Goal: Transaction & Acquisition: Purchase product/service

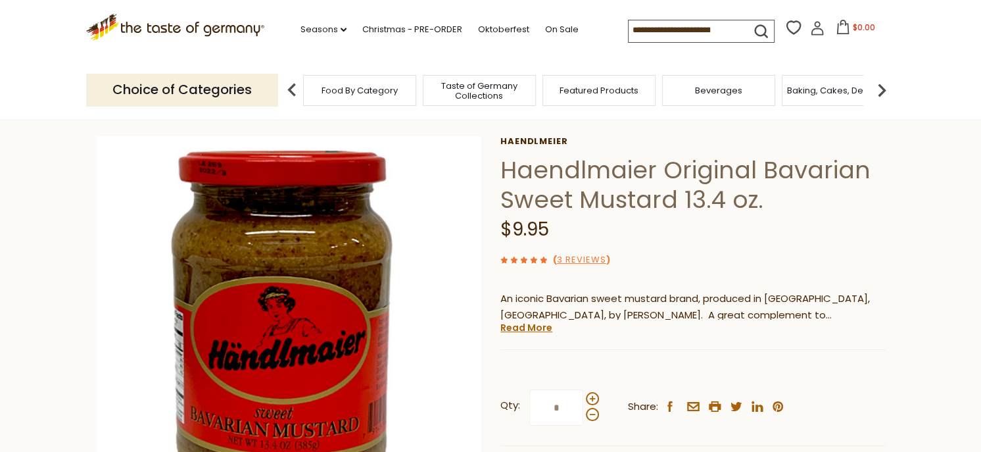
scroll to position [53, 0]
click at [590, 398] on span at bounding box center [592, 398] width 13 height 13
click at [583, 398] on input "*" at bounding box center [556, 407] width 54 height 36
click at [941, 314] on section "Home Food By Category Condiments, Seasonings Haendlmaier Original Bavarian Swee…" at bounding box center [490, 359] width 981 height 585
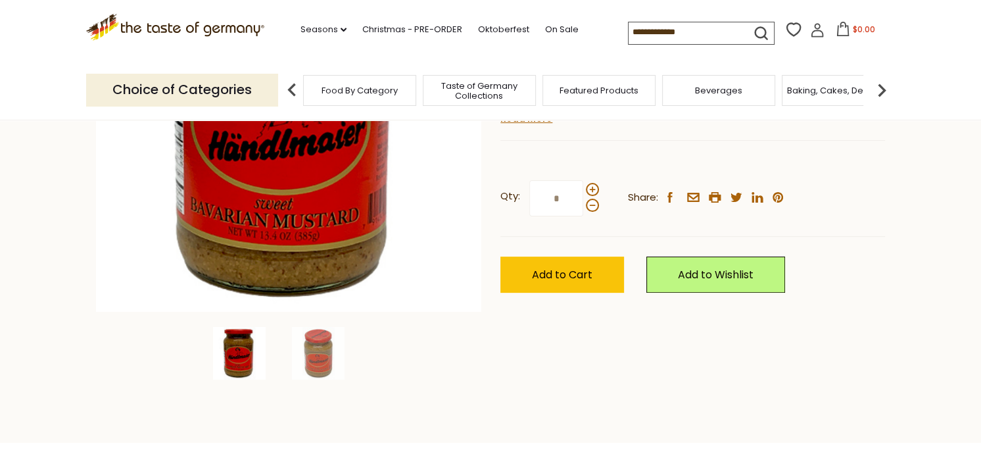
scroll to position [263, 0]
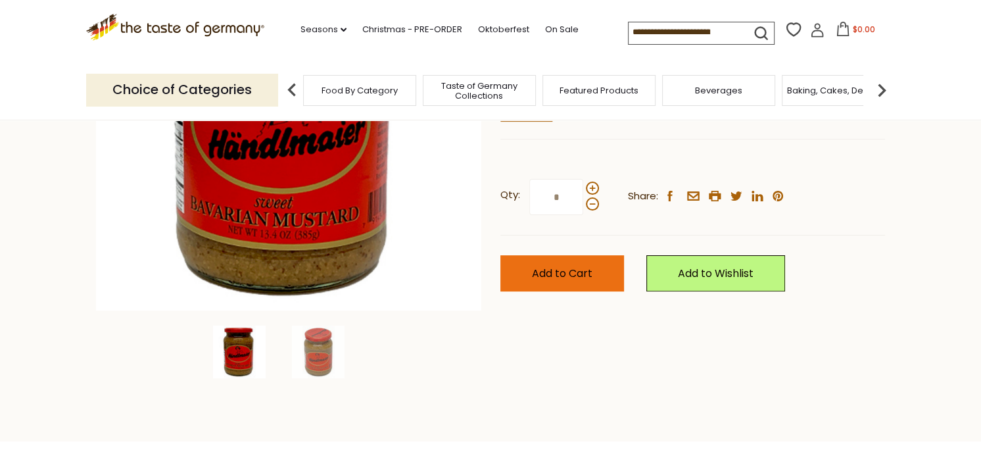
click at [567, 267] on span "Add to Cart" at bounding box center [562, 273] width 60 height 15
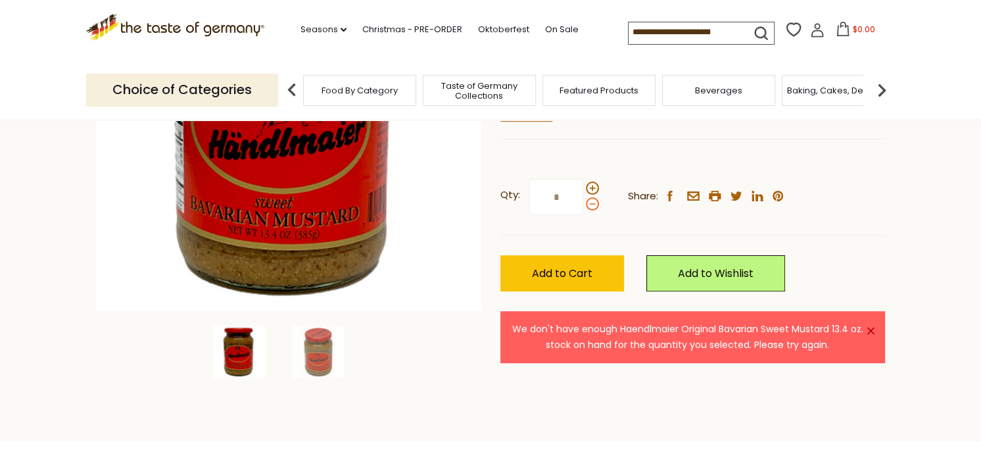
click at [592, 204] on span at bounding box center [592, 203] width 13 height 13
click at [583, 204] on input "*" at bounding box center [556, 197] width 54 height 36
click at [592, 186] on span at bounding box center [592, 187] width 13 height 13
click at [583, 186] on input "*" at bounding box center [556, 197] width 54 height 36
click at [592, 206] on span at bounding box center [592, 203] width 13 height 13
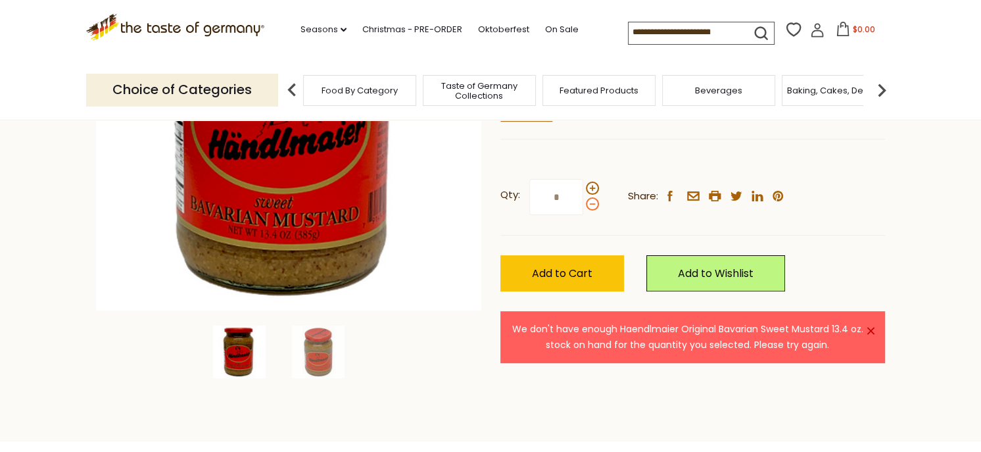
click at [583, 206] on input "*" at bounding box center [556, 197] width 54 height 36
type input "*"
